Goal: Information Seeking & Learning: Learn about a topic

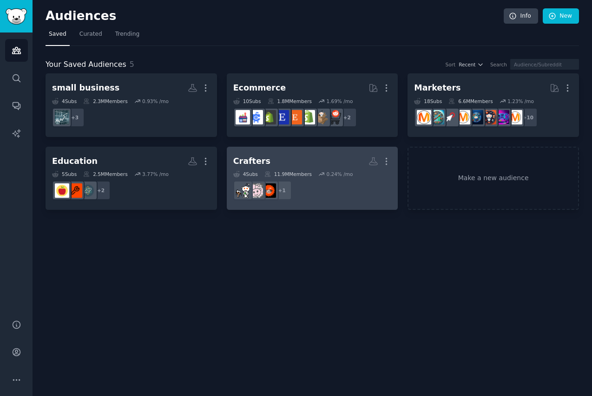
click at [358, 193] on dd "r/crafts + 1" at bounding box center [312, 190] width 158 height 26
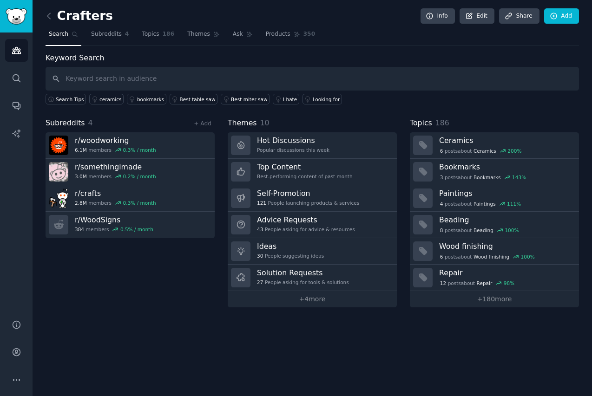
click at [148, 287] on div "Subreddits 4 + Add r/ woodworking 6.1M members 0.3 % / month r/ somethingimade …" at bounding box center [130, 212] width 169 height 190
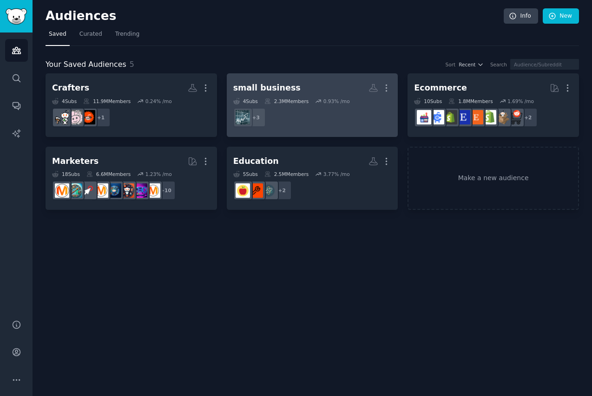
click at [365, 119] on dd "+ 3" at bounding box center [312, 117] width 158 height 26
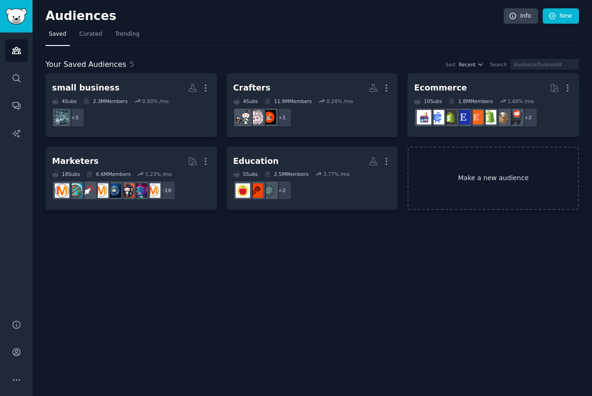
click at [476, 184] on link "Make a new audience" at bounding box center [492, 179] width 171 height 64
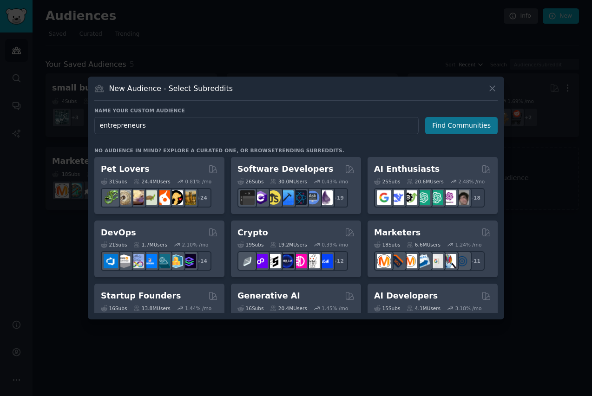
type input "entrepreneurs"
click at [476, 131] on button "Find Communities" at bounding box center [461, 125] width 72 height 17
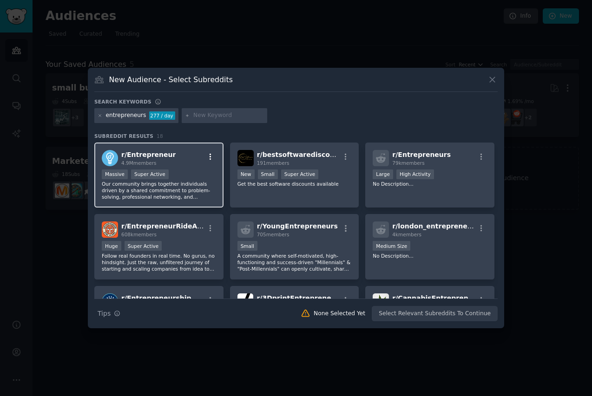
click at [212, 156] on icon "button" at bounding box center [210, 157] width 8 height 8
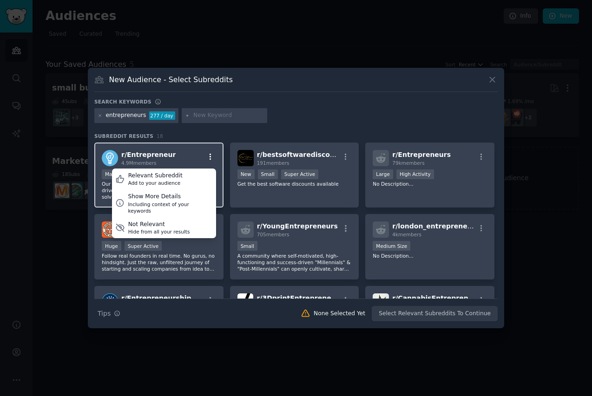
click at [212, 156] on icon "button" at bounding box center [210, 157] width 8 height 8
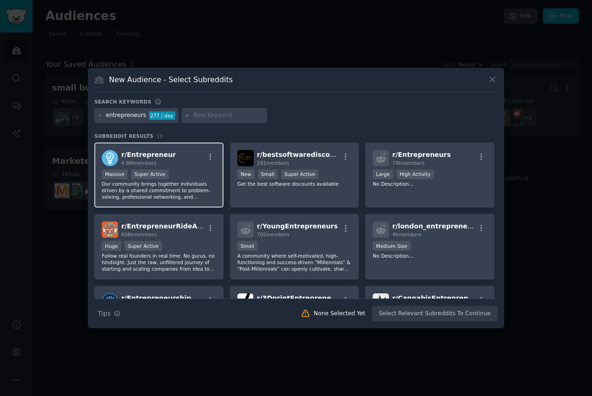
click at [203, 196] on p "Our community brings together individuals driven by a shared commitment to prob…" at bounding box center [159, 191] width 114 height 20
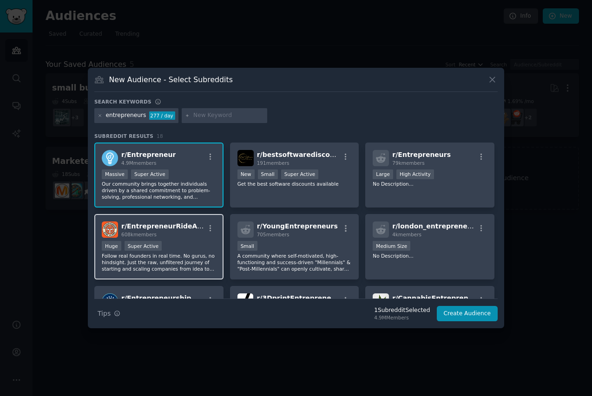
click at [195, 238] on div "r/ EntrepreneurRideAlong 608k members Huge Super Active Follow real founders in…" at bounding box center [158, 246] width 129 height 65
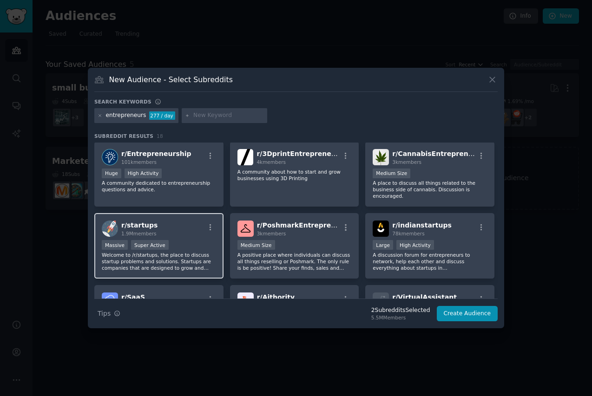
scroll to position [147, 0]
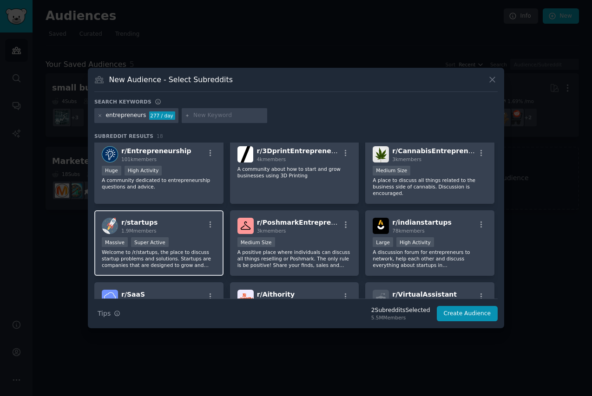
click at [194, 245] on div "Massive Super Active" at bounding box center [159, 243] width 114 height 12
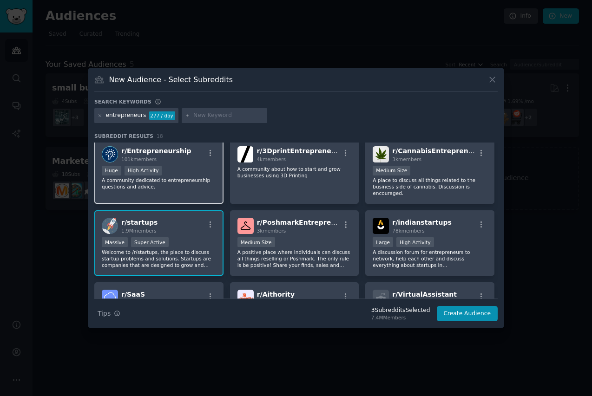
click at [196, 183] on p "A community dedicated to entrepreneurship questions and advice." at bounding box center [159, 183] width 114 height 13
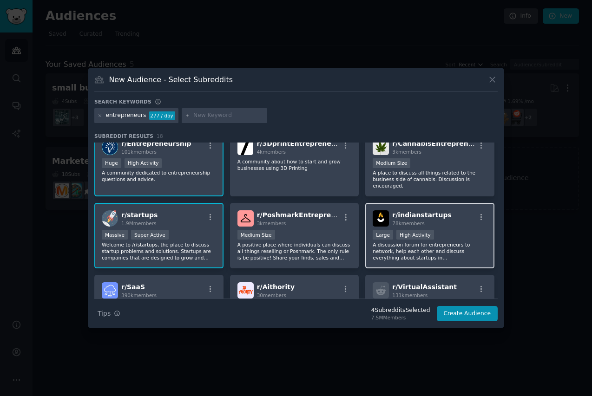
scroll to position [213, 0]
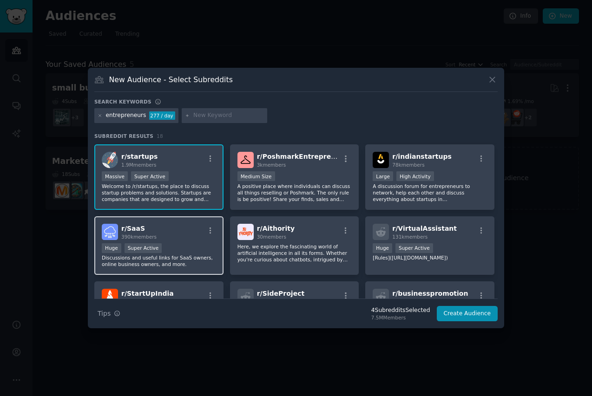
click at [188, 242] on div "r/ SaaS 390k members Huge Super Active Discussions and useful links for SaaS ow…" at bounding box center [158, 245] width 129 height 59
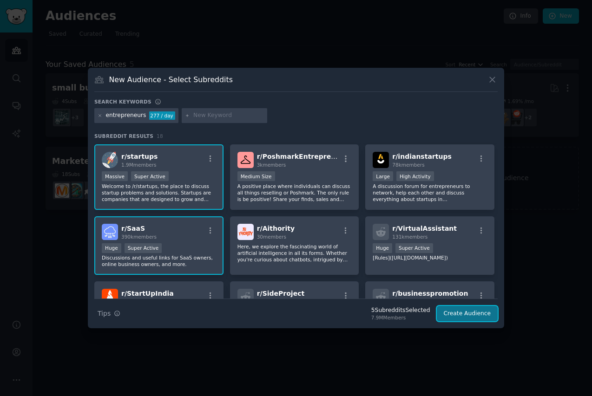
click at [468, 319] on button "Create Audience" at bounding box center [466, 314] width 61 height 16
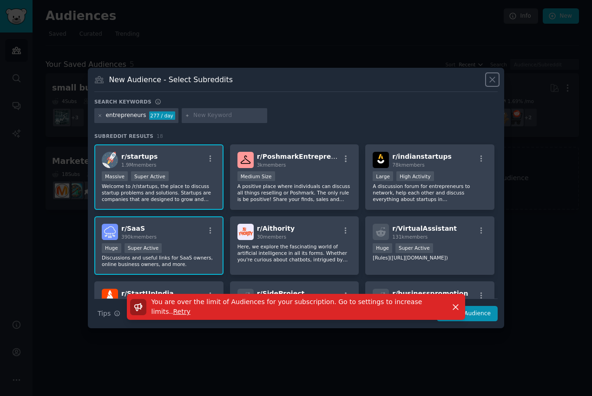
click at [476, 79] on icon at bounding box center [492, 80] width 10 height 10
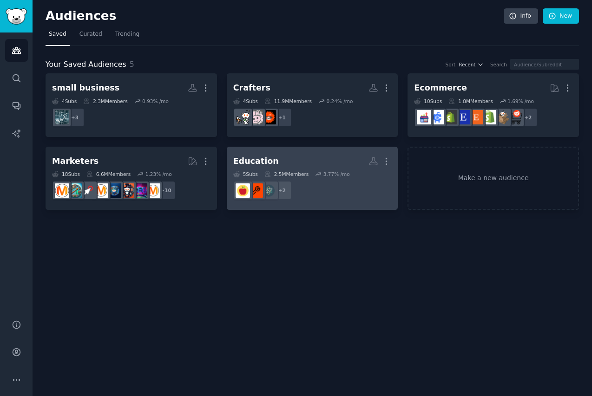
click at [320, 188] on dd "r/edtech, r/education + 2" at bounding box center [312, 190] width 158 height 26
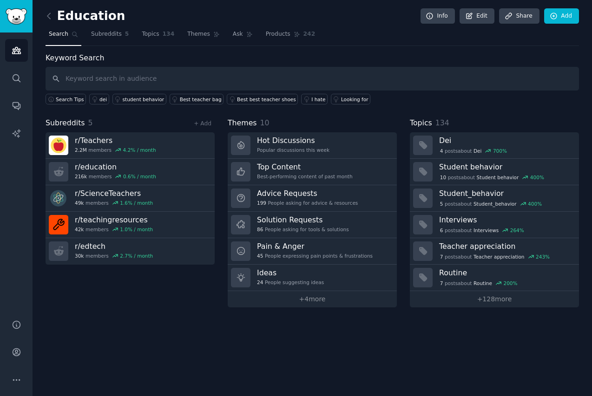
click at [380, 339] on div "Education Info Edit Share Add Search Subreddits 5 Topics 134 Themes Ask Product…" at bounding box center [312, 198] width 559 height 396
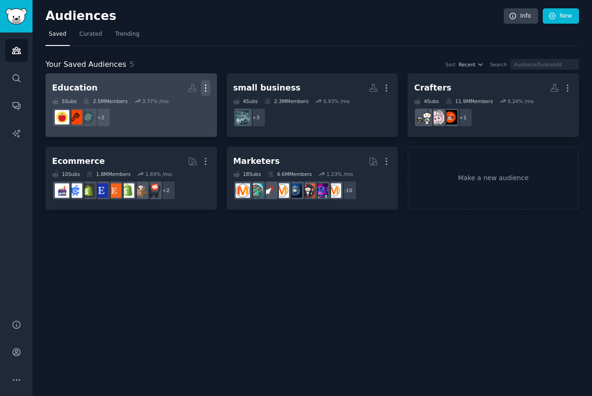
click at [204, 82] on button "More" at bounding box center [206, 88] width 10 height 16
click at [189, 107] on p "Delete" at bounding box center [179, 108] width 21 height 10
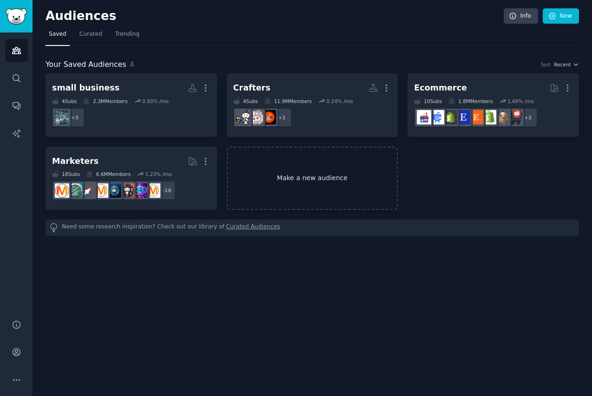
click at [319, 165] on link "Make a new audience" at bounding box center [312, 179] width 171 height 64
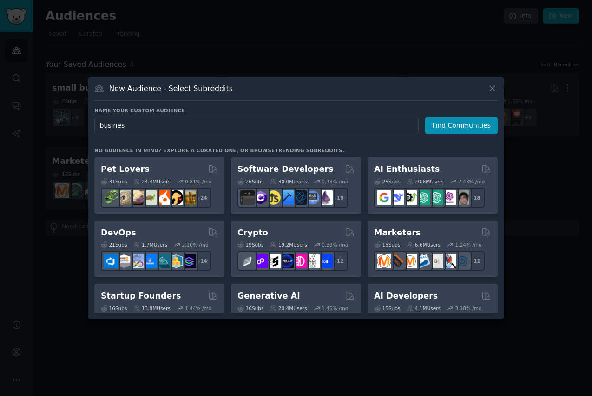
type input "business"
click button "Find Communities" at bounding box center [461, 125] width 72 height 17
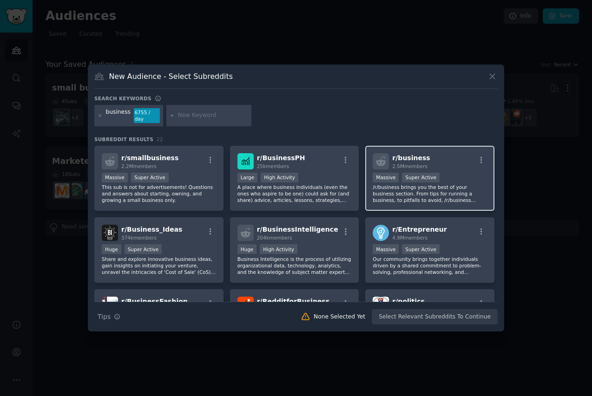
click at [453, 161] on div "r/ business 2.5M members" at bounding box center [429, 161] width 114 height 16
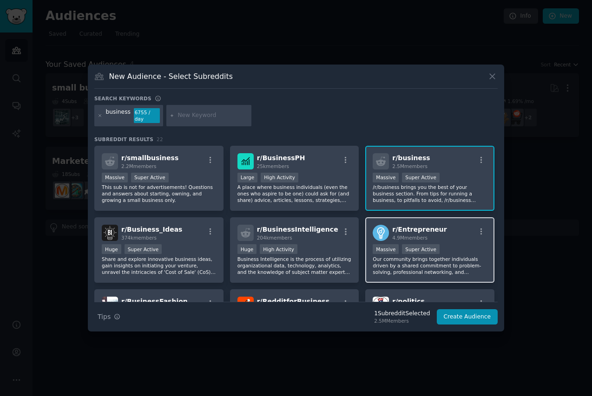
click at [468, 244] on div "Massive Super Active" at bounding box center [429, 250] width 114 height 12
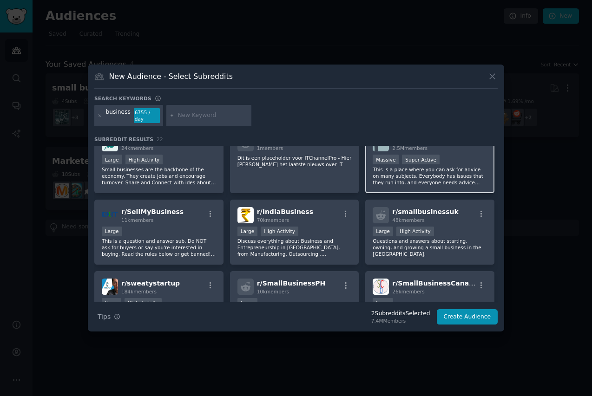
scroll to position [264, 0]
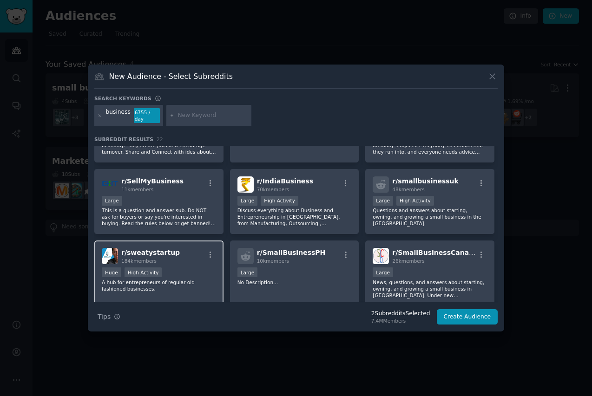
click at [199, 273] on div "Huge High Activity" at bounding box center [159, 273] width 114 height 12
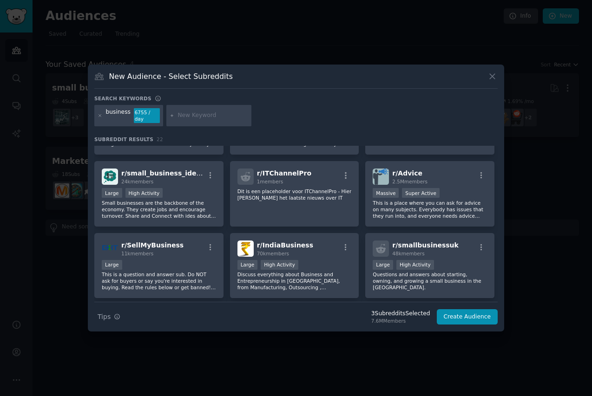
scroll to position [125, 0]
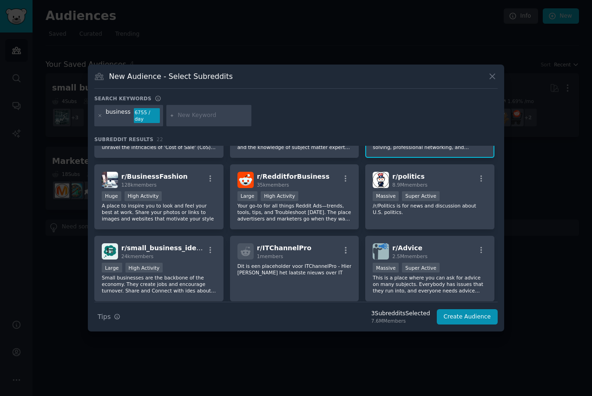
click at [195, 119] on input "text" at bounding box center [212, 115] width 71 height 8
type input "entrepreneur"
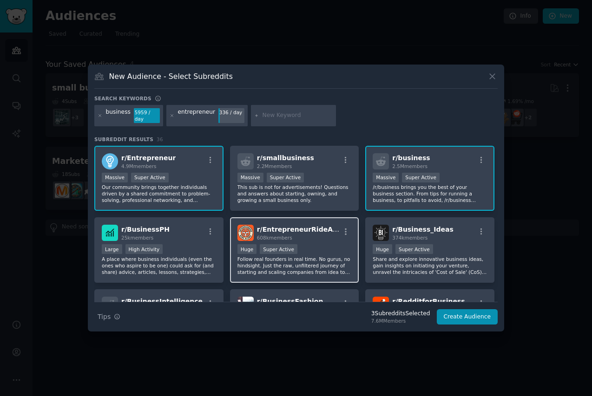
click at [318, 238] on div "608k members" at bounding box center [298, 237] width 83 height 7
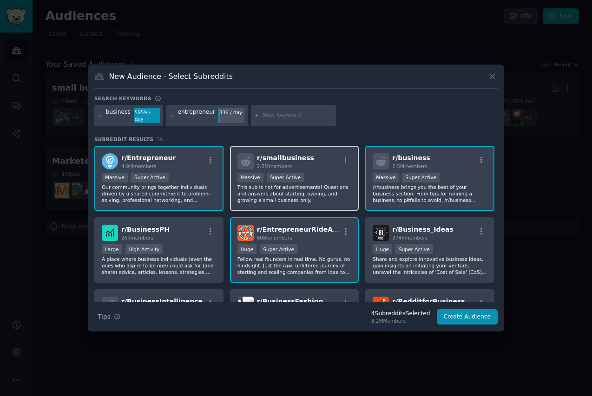
click at [332, 189] on p "This sub is not for advertisements! Questions and answers about starting, ownin…" at bounding box center [294, 194] width 114 height 20
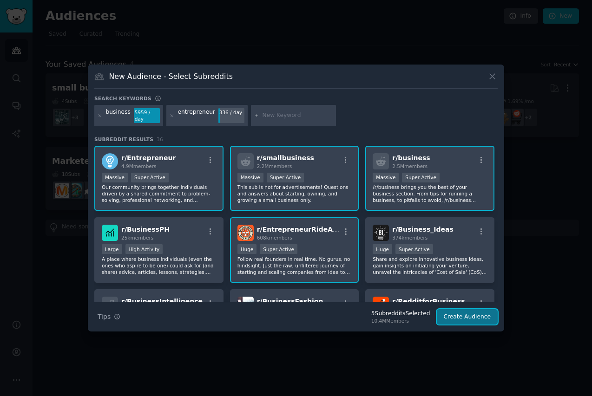
click at [469, 314] on button "Create Audience" at bounding box center [466, 317] width 61 height 16
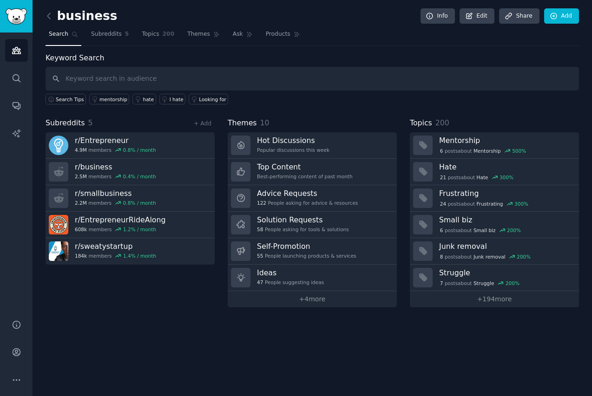
click at [187, 318] on div "business Info Edit Share Add Search Subreddits 5 Topics 200 Themes Ask Products…" at bounding box center [312, 198] width 559 height 396
click at [43, 17] on div "business Info Edit Share Add Search Subreddits 5 Topics 200 Themes Ask Products…" at bounding box center [312, 198] width 559 height 396
click at [48, 14] on icon at bounding box center [48, 16] width 3 height 6
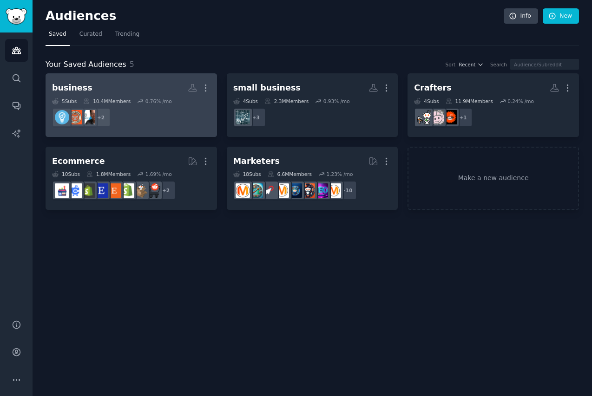
click at [148, 113] on dd "+ 2" at bounding box center [131, 117] width 158 height 26
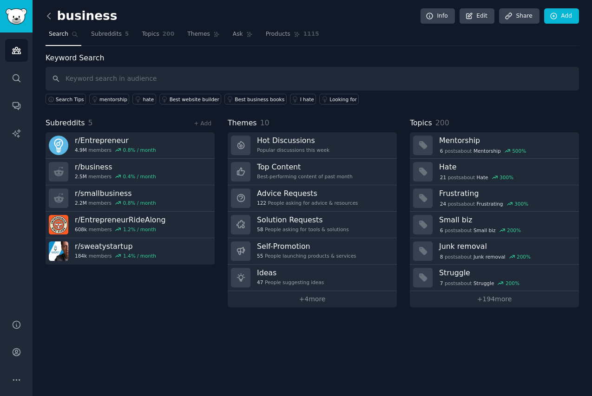
click at [50, 19] on icon at bounding box center [48, 16] width 3 height 6
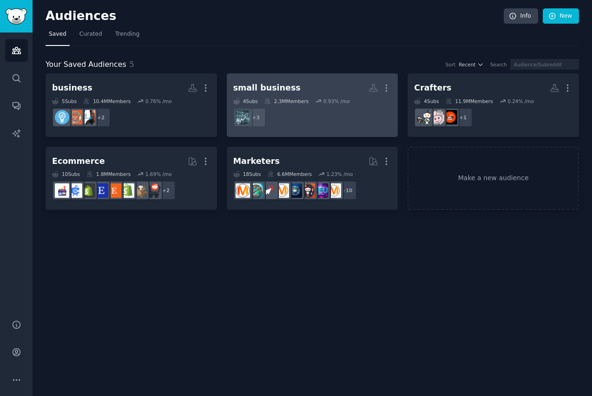
click at [316, 101] on div "4 Sub s 2.3M Members 0.93 % /mo" at bounding box center [312, 101] width 158 height 7
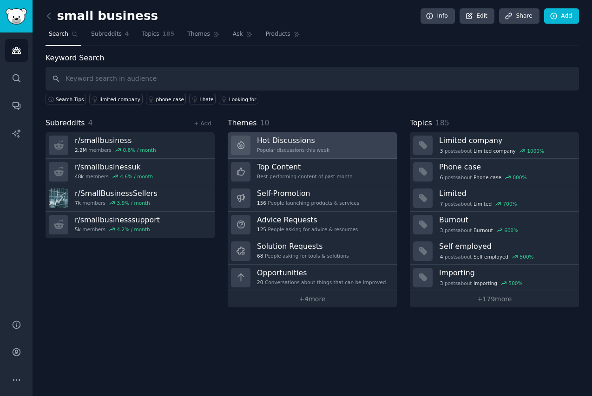
click at [290, 143] on h3 "Hot Discussions" at bounding box center [293, 141] width 72 height 10
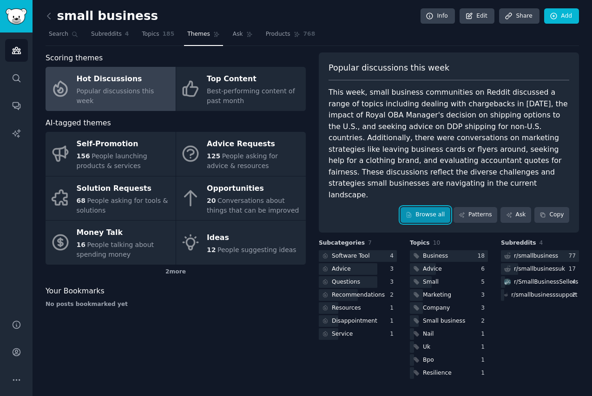
click at [432, 207] on link "Browse all" at bounding box center [425, 215] width 50 height 16
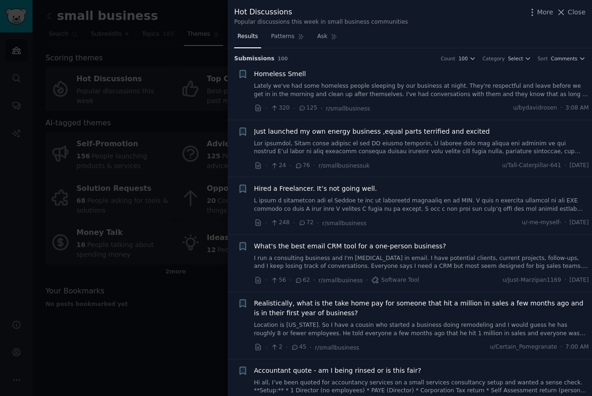
click at [318, 187] on span "Hired a Freelancer. It’s not going well." at bounding box center [315, 189] width 123 height 10
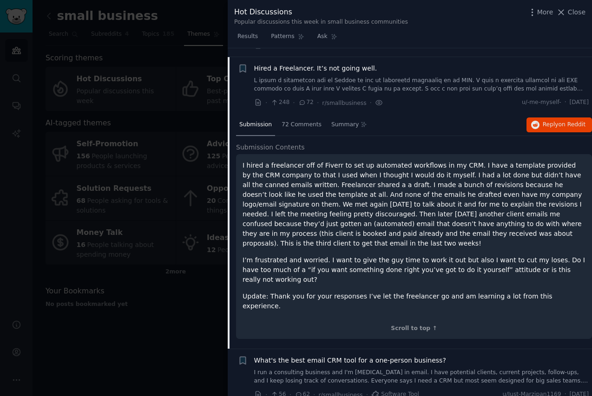
scroll to position [129, 0]
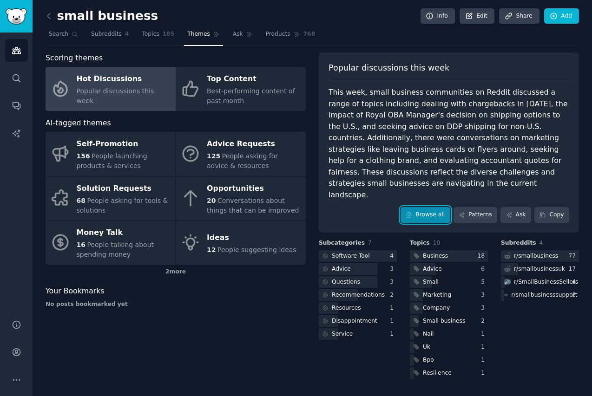
click at [429, 207] on link "Browse all" at bounding box center [425, 215] width 50 height 16
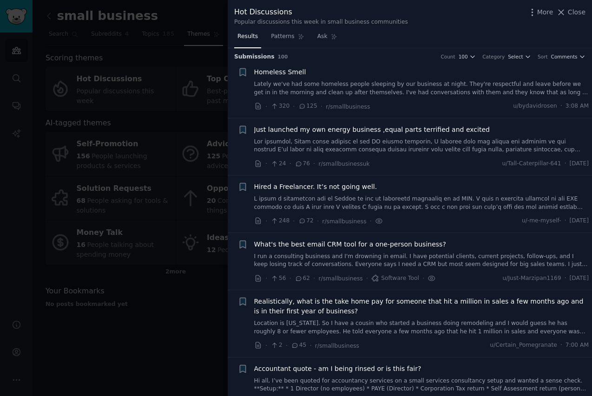
click at [355, 186] on span "Hired a Freelancer. It’s not going well." at bounding box center [315, 187] width 123 height 10
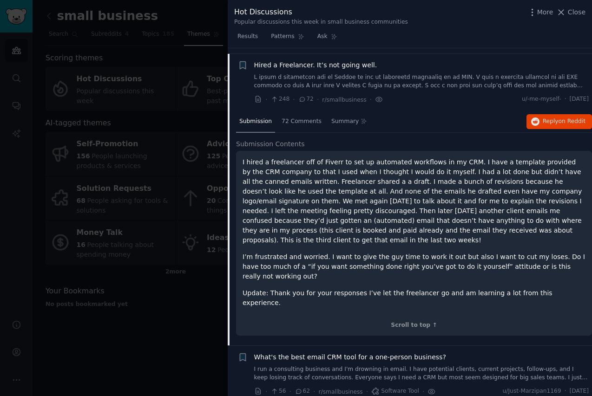
scroll to position [129, 0]
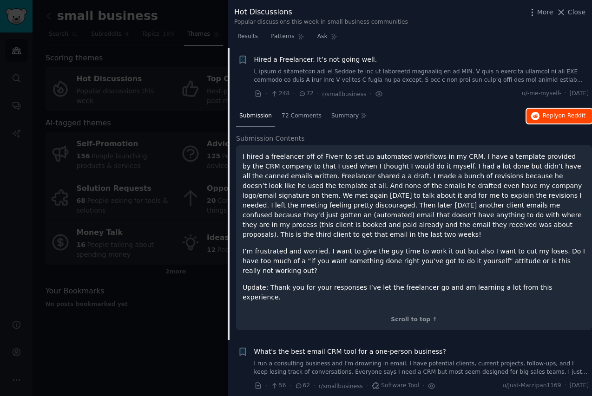
click at [559, 115] on span "on Reddit" at bounding box center [571, 115] width 27 height 7
click at [447, 360] on link "I run a consulting business and I'm [MEDICAL_DATA] in email. I have potential c…" at bounding box center [421, 368] width 335 height 16
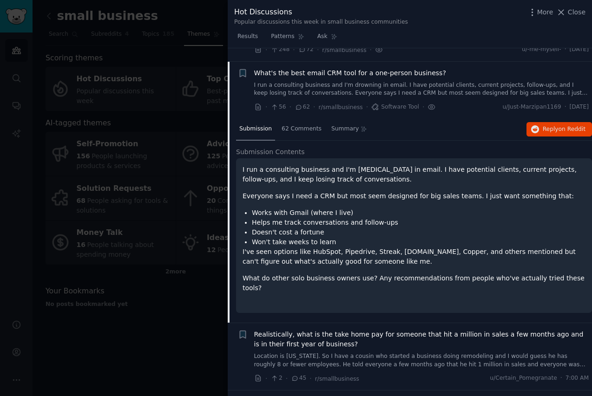
scroll to position [187, 0]
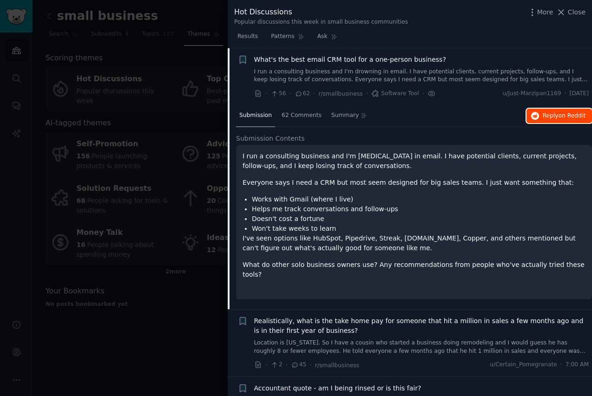
click at [560, 114] on span "on Reddit" at bounding box center [571, 115] width 27 height 7
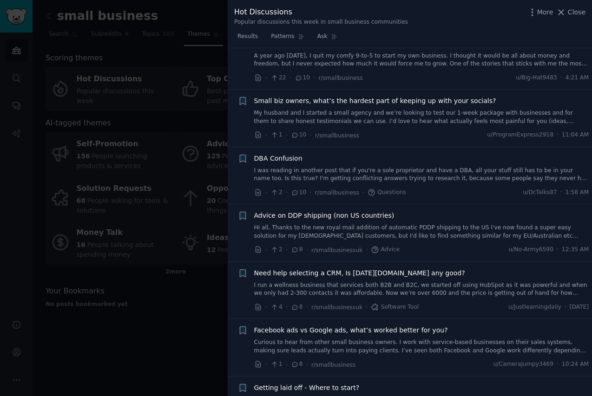
scroll to position [1632, 0]
click at [416, 268] on span "Need help selecting a CRM, Is [DATE][DOMAIN_NAME] any good?" at bounding box center [359, 273] width 211 height 10
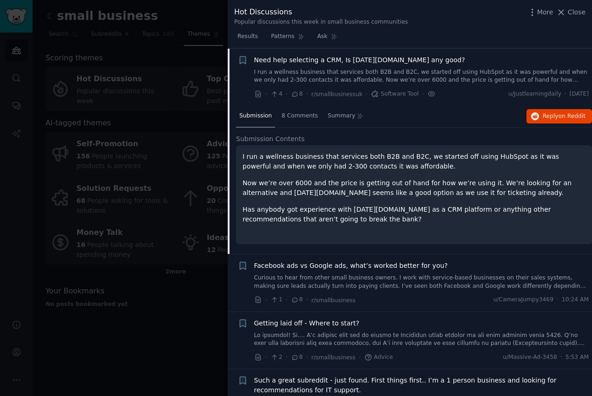
scroll to position [1641, 0]
click at [553, 118] on span "Reply on Reddit" at bounding box center [563, 116] width 43 height 8
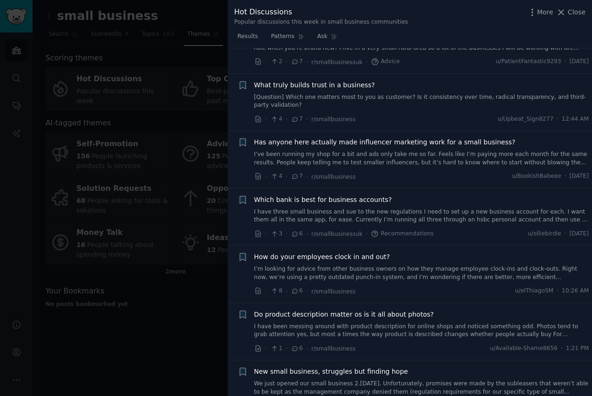
scroll to position [2216, 0]
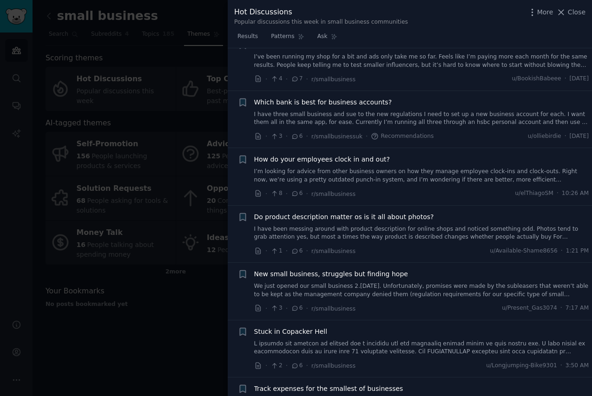
click at [571, 13] on span "Close" at bounding box center [576, 12] width 18 height 10
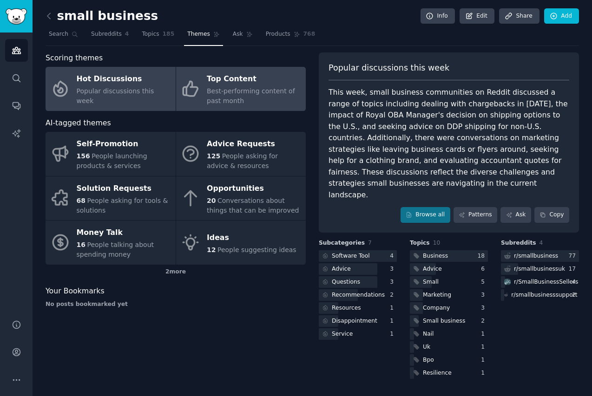
click at [259, 97] on div "Best-performing content of past month" at bounding box center [254, 96] width 94 height 20
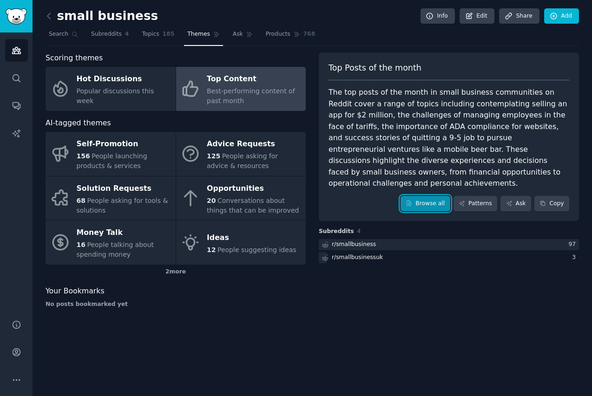
click at [435, 196] on link "Browse all" at bounding box center [425, 204] width 50 height 16
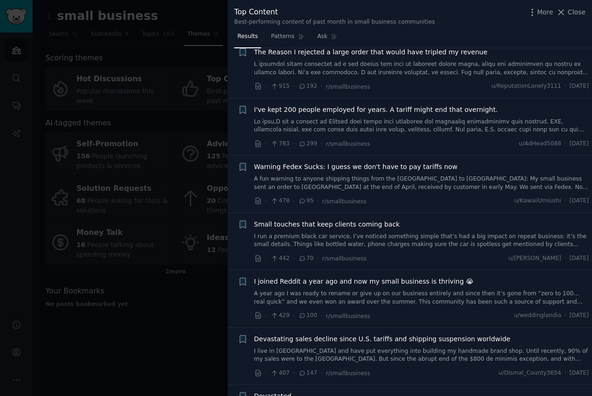
scroll to position [24, 0]
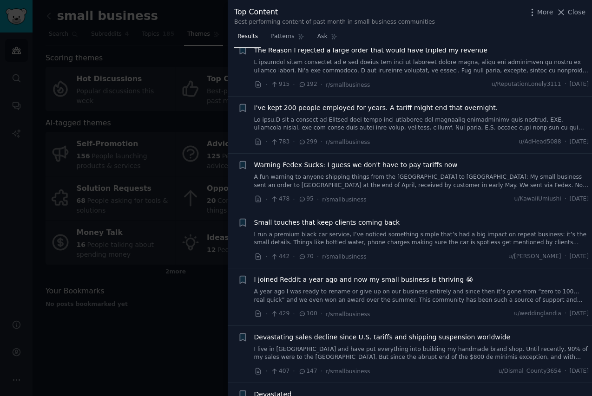
click at [410, 277] on span "I joined Reddit a year ago and now my small business is thriving 😭" at bounding box center [363, 280] width 219 height 10
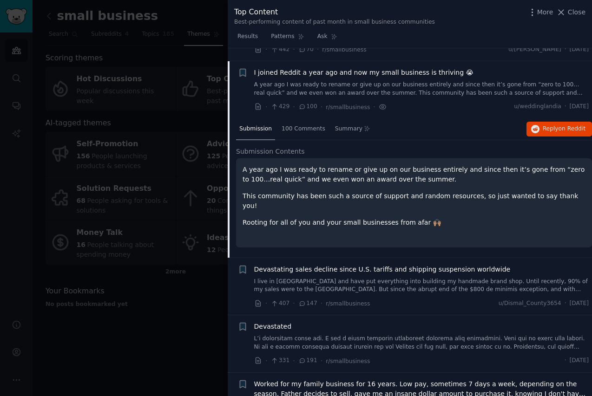
scroll to position [244, 0]
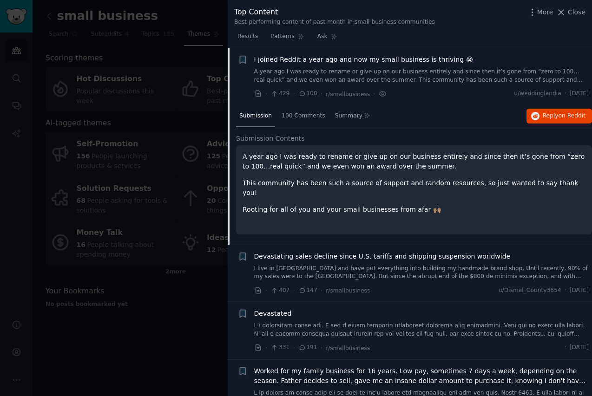
click at [555, 124] on div "Submission 100 Comments Summary Reply on Reddit" at bounding box center [414, 116] width 356 height 22
click at [558, 118] on span "on Reddit" at bounding box center [571, 115] width 27 height 7
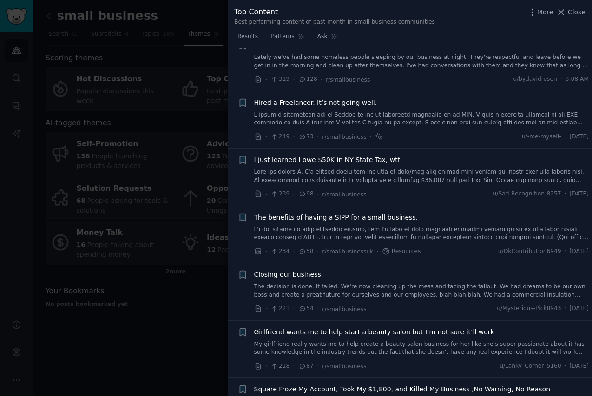
scroll to position [981, 0]
click at [309, 273] on span "Closing our business" at bounding box center [287, 274] width 67 height 10
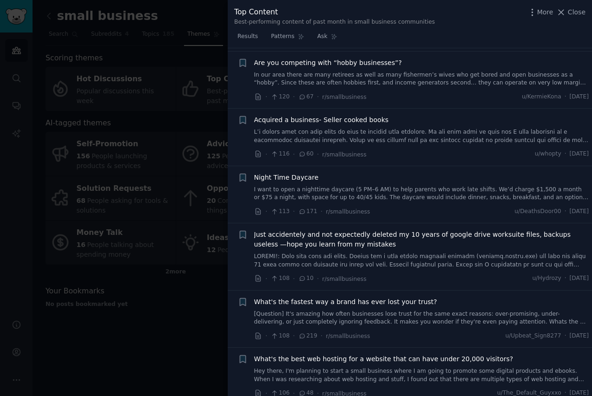
scroll to position [2635, 0]
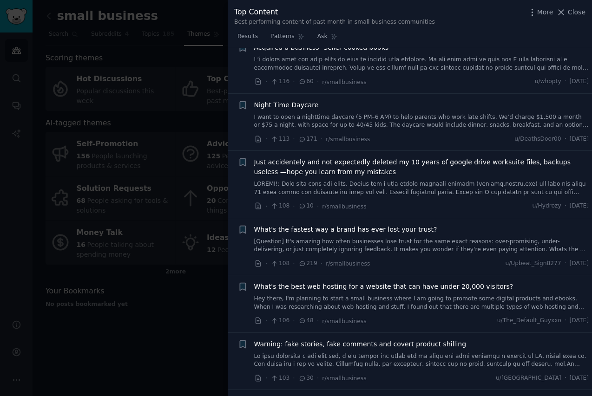
click at [442, 282] on span "What's the best web hosting for a website that can have under 20,000 visitors?" at bounding box center [383, 287] width 259 height 10
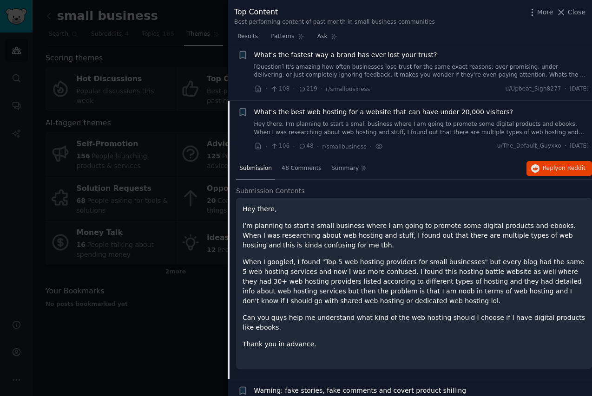
scroll to position [2672, 0]
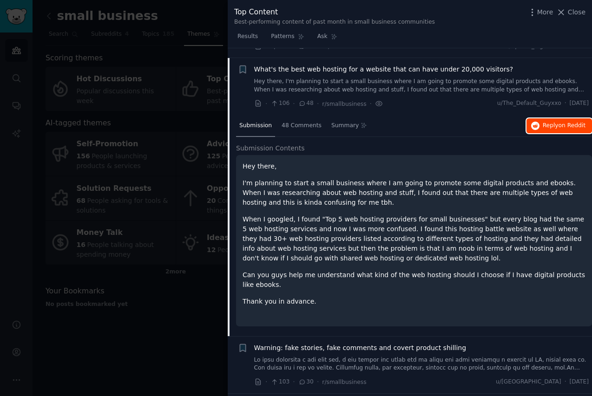
click at [550, 122] on span "Reply on Reddit" at bounding box center [563, 126] width 43 height 8
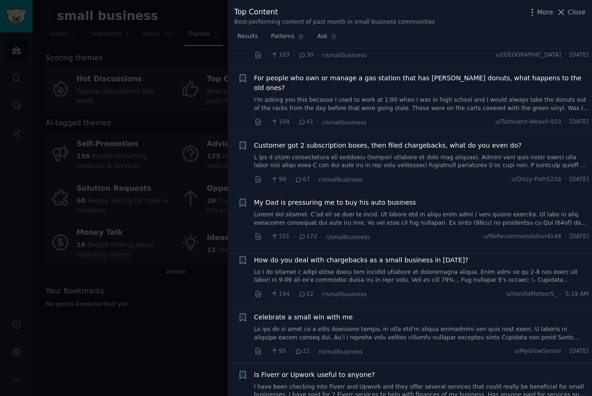
scroll to position [3057, 0]
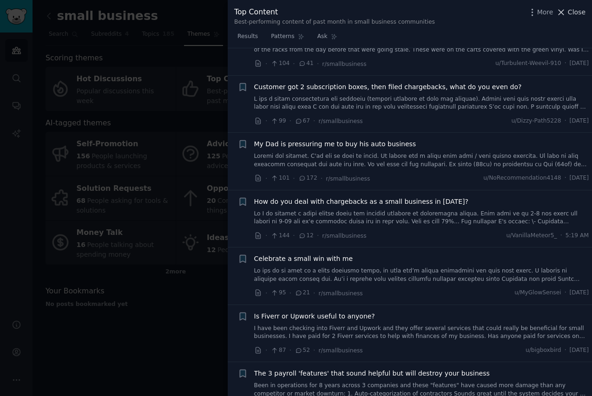
click at [571, 12] on span "Close" at bounding box center [576, 12] width 18 height 10
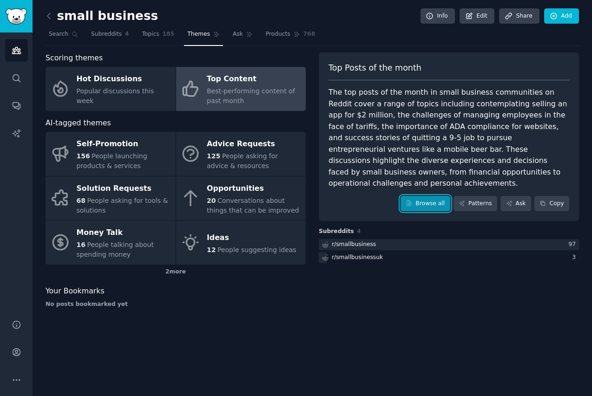
click at [416, 196] on link "Browse all" at bounding box center [425, 204] width 50 height 16
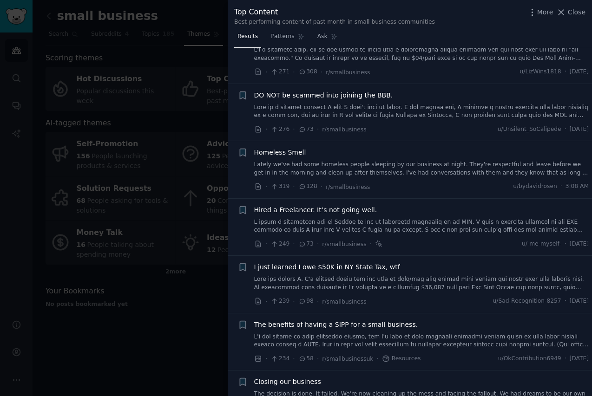
scroll to position [2910, 0]
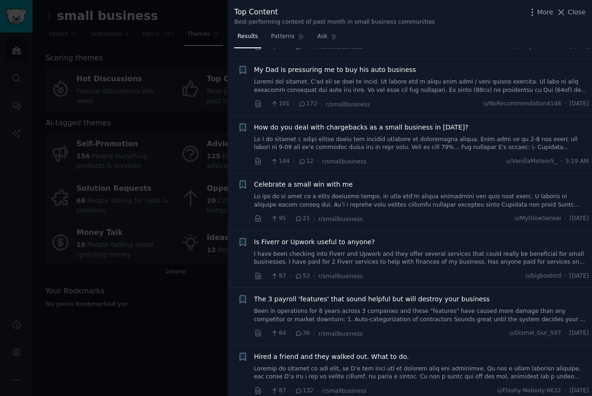
click at [353, 237] on span "Is Fiverr or Upwork useful to anyone?" at bounding box center [314, 242] width 121 height 10
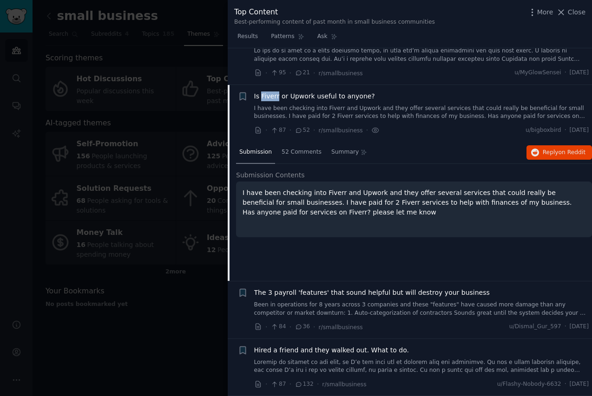
scroll to position [3073, 0]
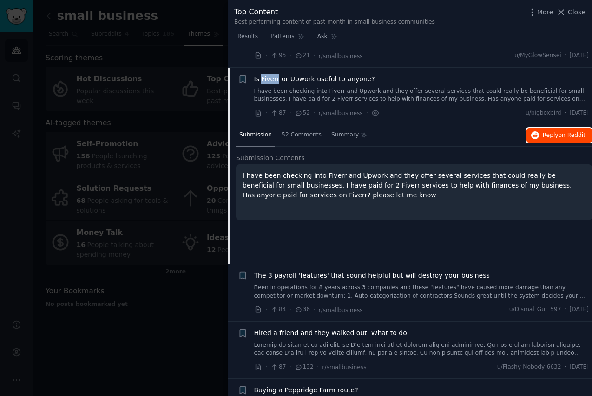
click at [542, 131] on span "Reply on Reddit" at bounding box center [563, 135] width 43 height 8
